Goal: Task Accomplishment & Management: Complete application form

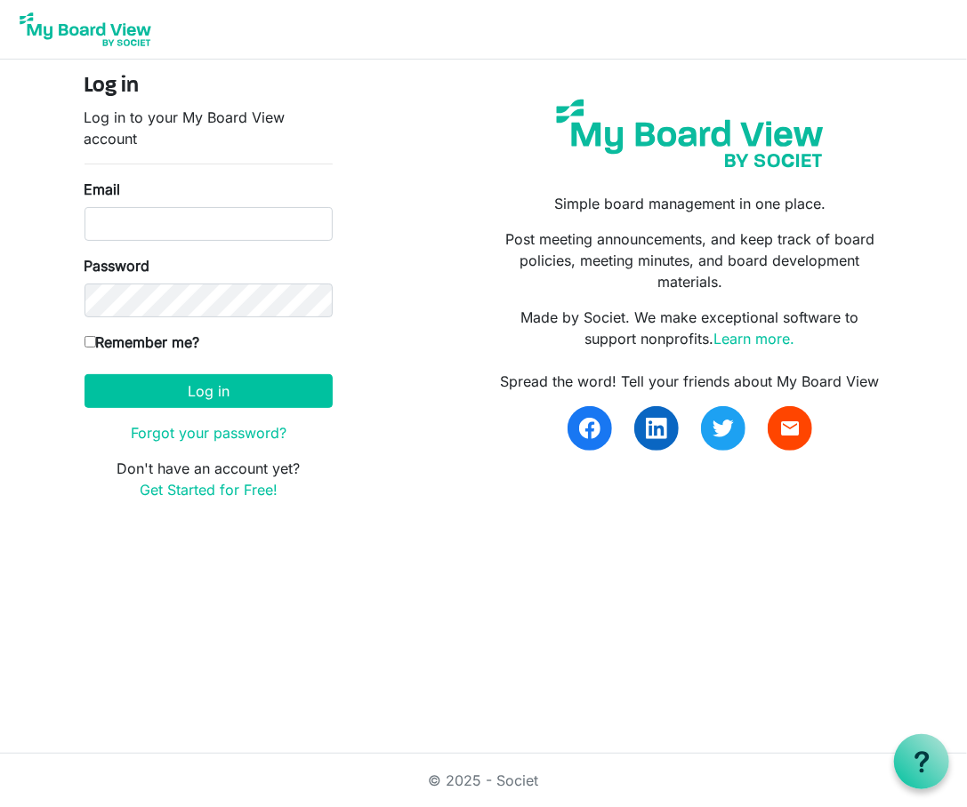
click at [111, 21] on img at bounding box center [85, 29] width 142 height 44
click at [474, 488] on div "Log in Log in to your My Board View account Email Password Remember me? Europe/…" at bounding box center [483, 294] width 825 height 441
click at [234, 487] on link "Get Started for Free!" at bounding box center [209, 490] width 138 height 18
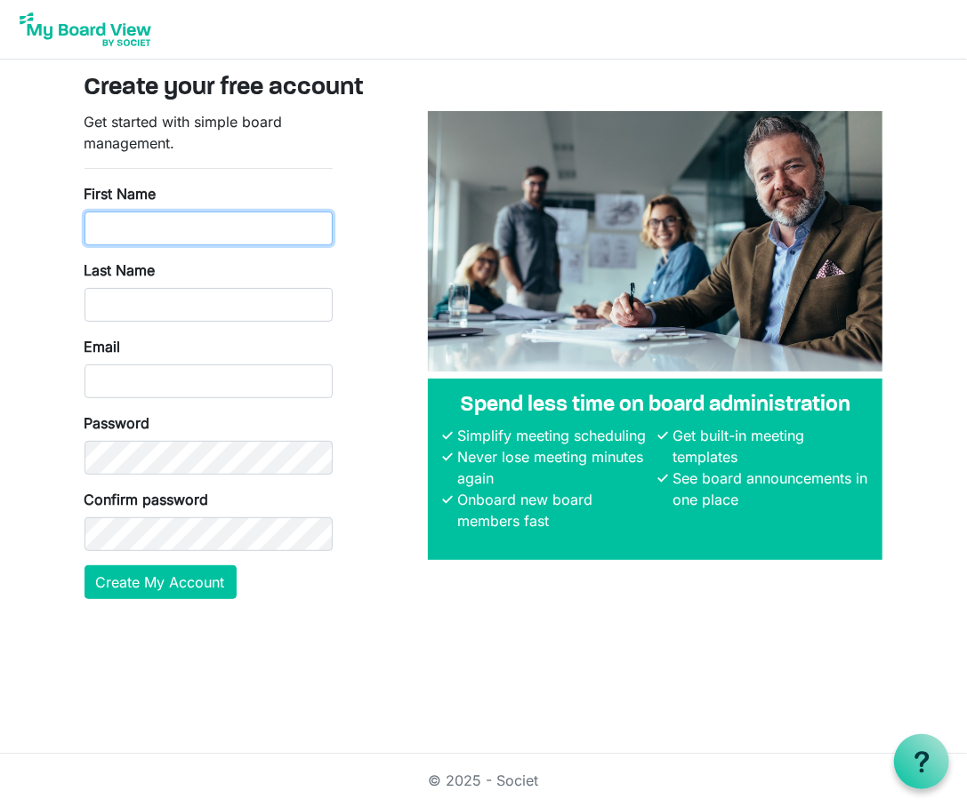
click at [233, 230] on input "First Name" at bounding box center [208, 229] width 248 height 34
type input "Pablo"
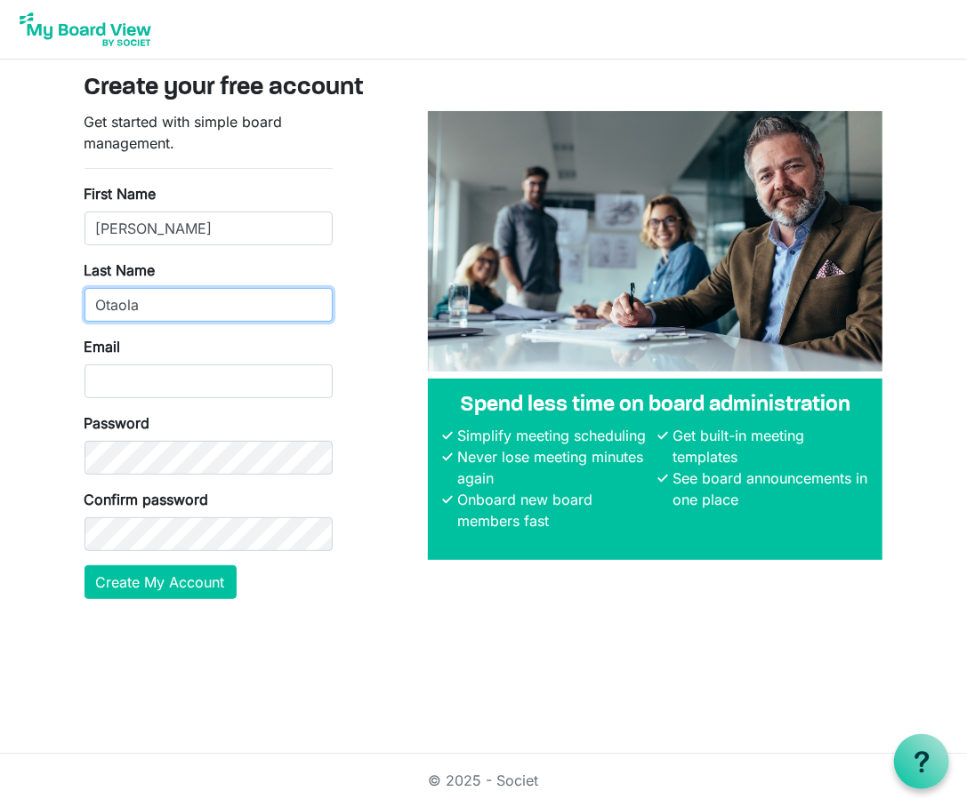
type input "Otaola"
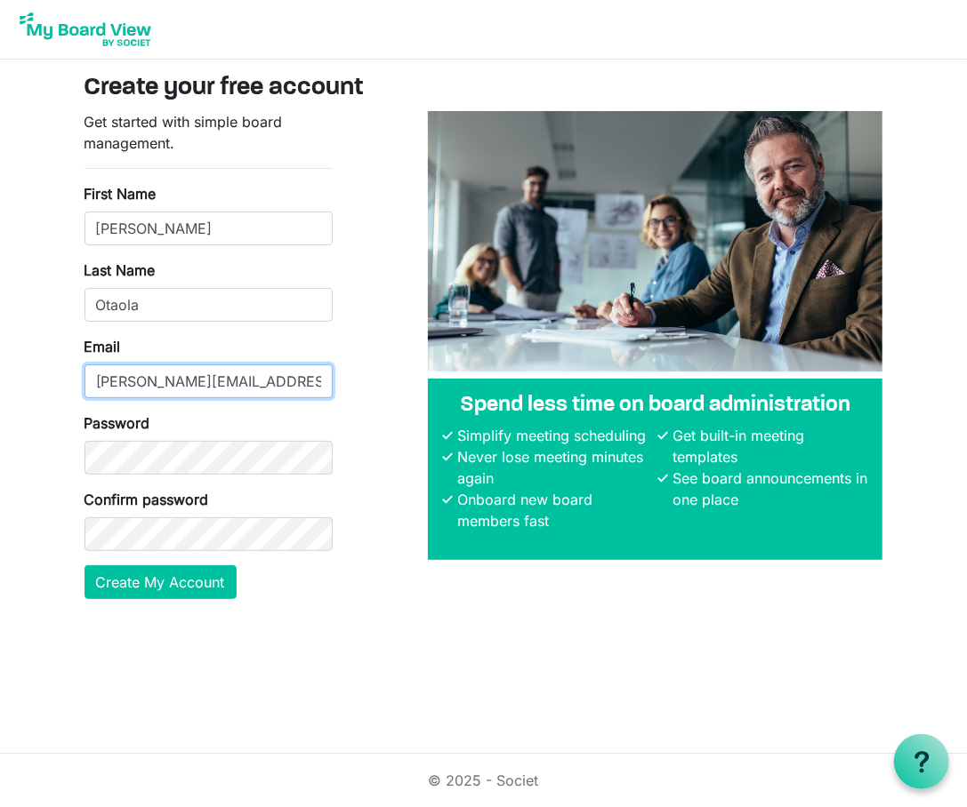
type input "[PERSON_NAME][EMAIL_ADDRESS][DOMAIN_NAME]"
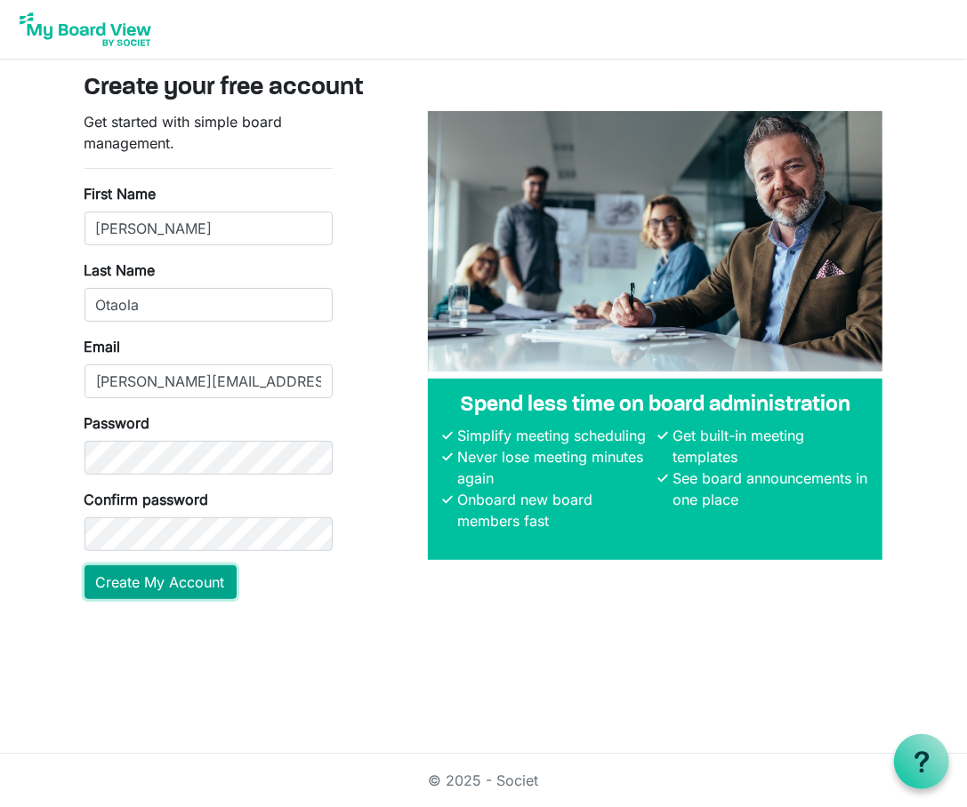
click at [159, 587] on button "Create My Account" at bounding box center [160, 583] width 152 height 34
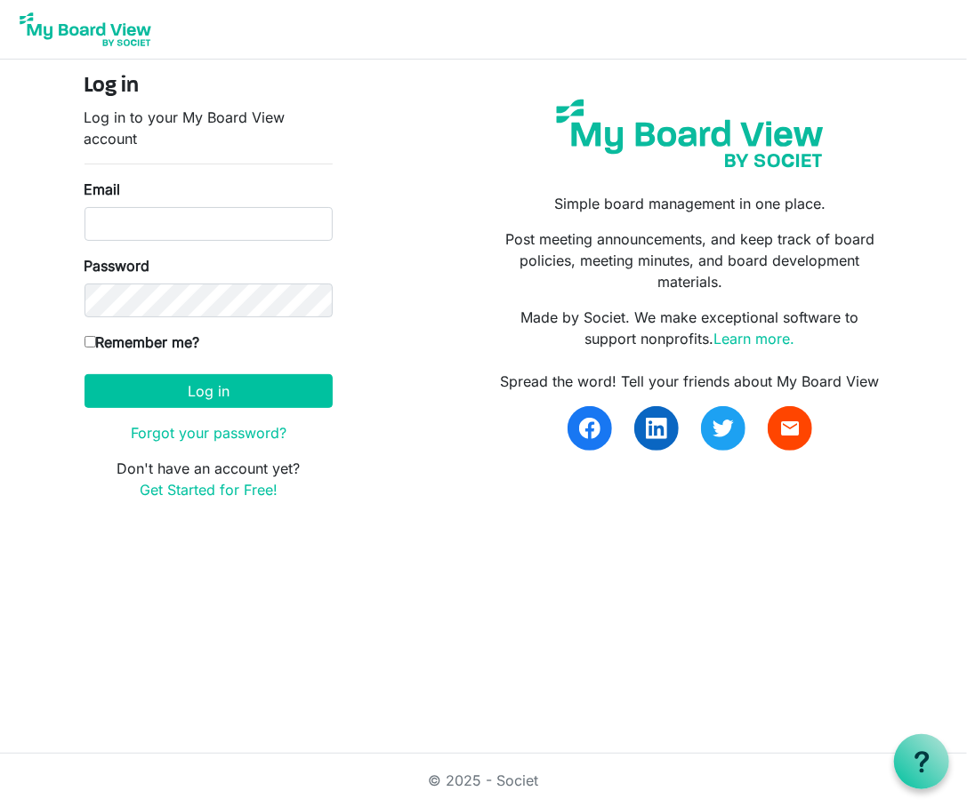
type input "[PERSON_NAME][EMAIL_ADDRESS][DOMAIN_NAME]"
click at [87, 340] on input "Remember me?" at bounding box center [90, 342] width 12 height 12
checkbox input "true"
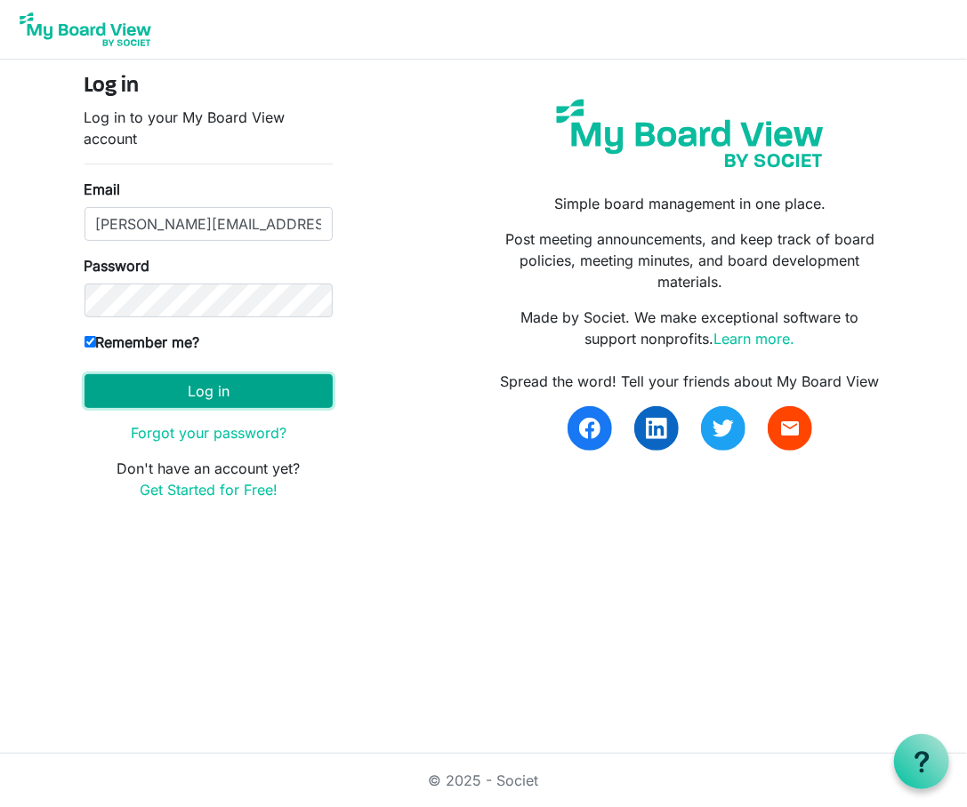
click at [186, 399] on button "Log in" at bounding box center [208, 391] width 248 height 34
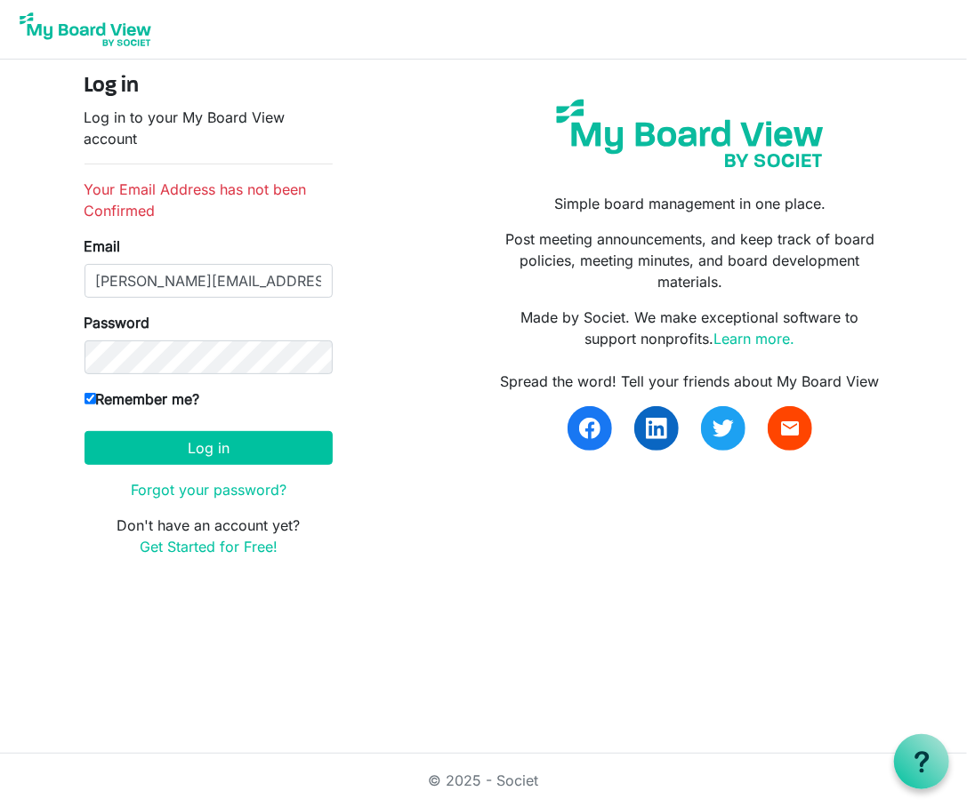
click at [349, 658] on html "Log in Log in to your My Board View account Your Email Address has not been Con…" at bounding box center [483, 403] width 967 height 807
